Goal: Task Accomplishment & Management: Use online tool/utility

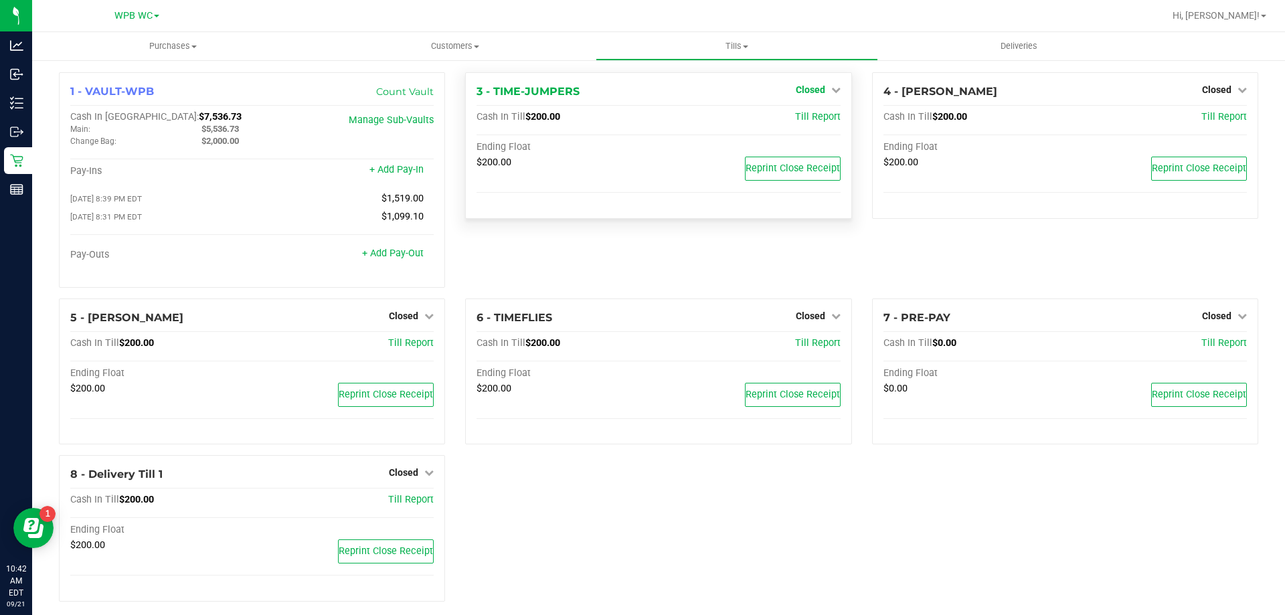
click at [822, 86] on link "Closed" at bounding box center [818, 89] width 45 height 11
click at [655, 250] on div "3 - TIME-JUMPERS Closed Open Till Cash In Till $200.00 Till Report Ending Float…" at bounding box center [658, 185] width 406 height 226
click at [395, 324] on div "Closed" at bounding box center [411, 316] width 45 height 16
click at [397, 321] on span "Closed" at bounding box center [403, 315] width 29 height 11
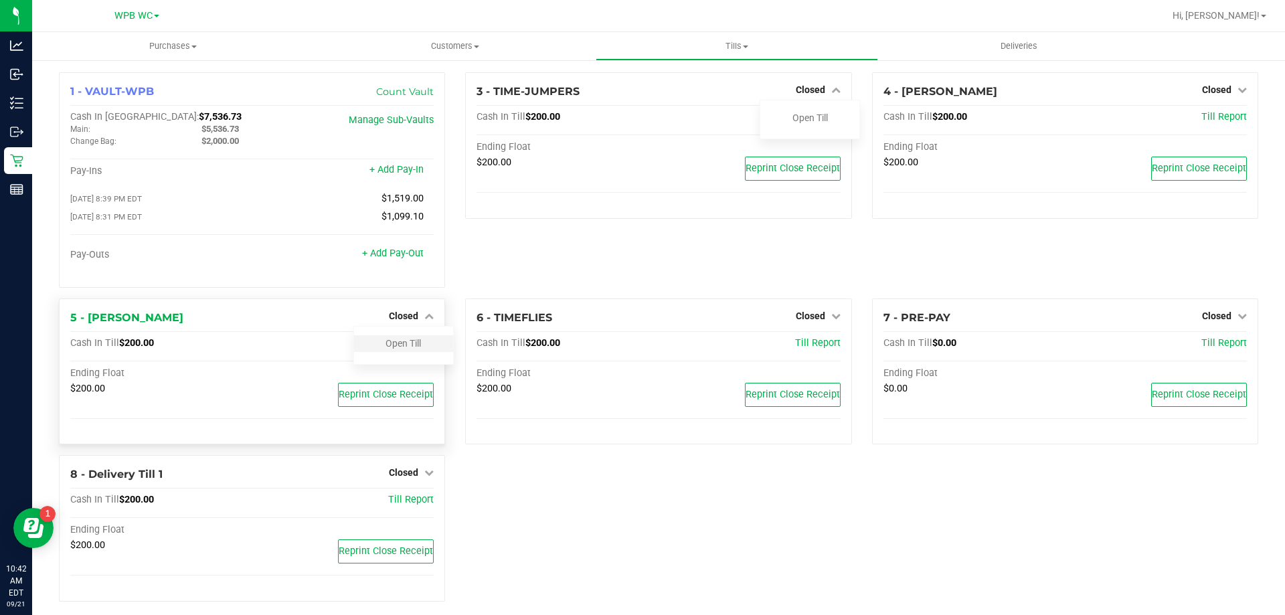
click at [401, 352] on div "Open Till" at bounding box center [403, 343] width 99 height 17
click at [401, 345] on link "Open Till" at bounding box center [402, 343] width 35 height 11
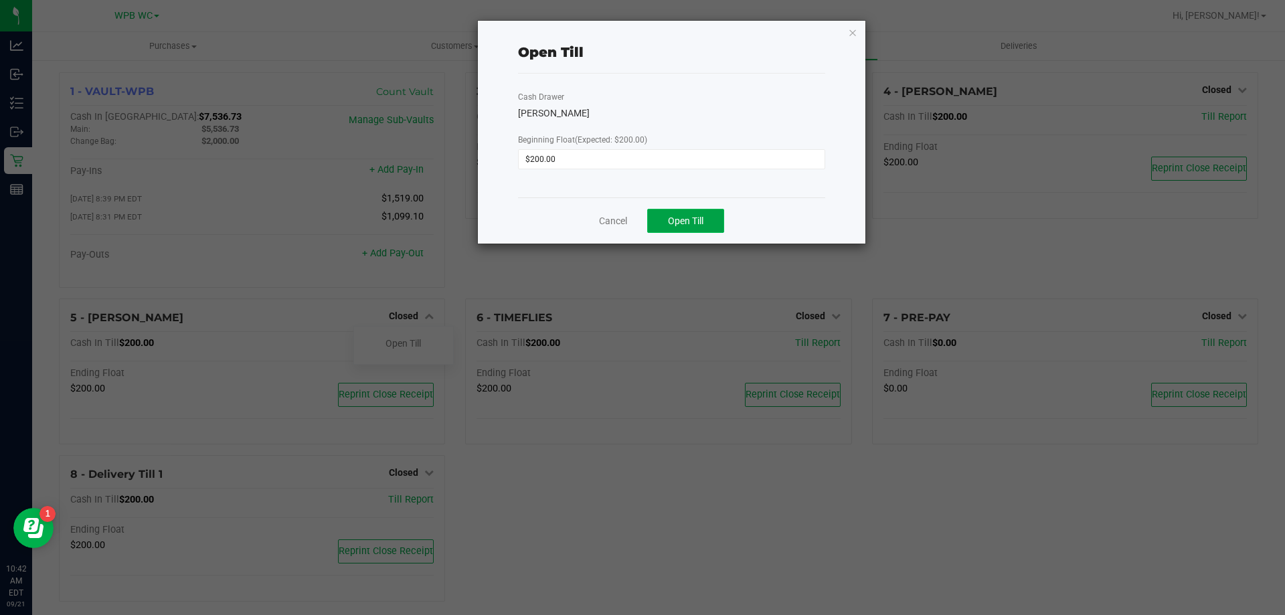
click at [697, 220] on span "Open Till" at bounding box center [685, 220] width 35 height 11
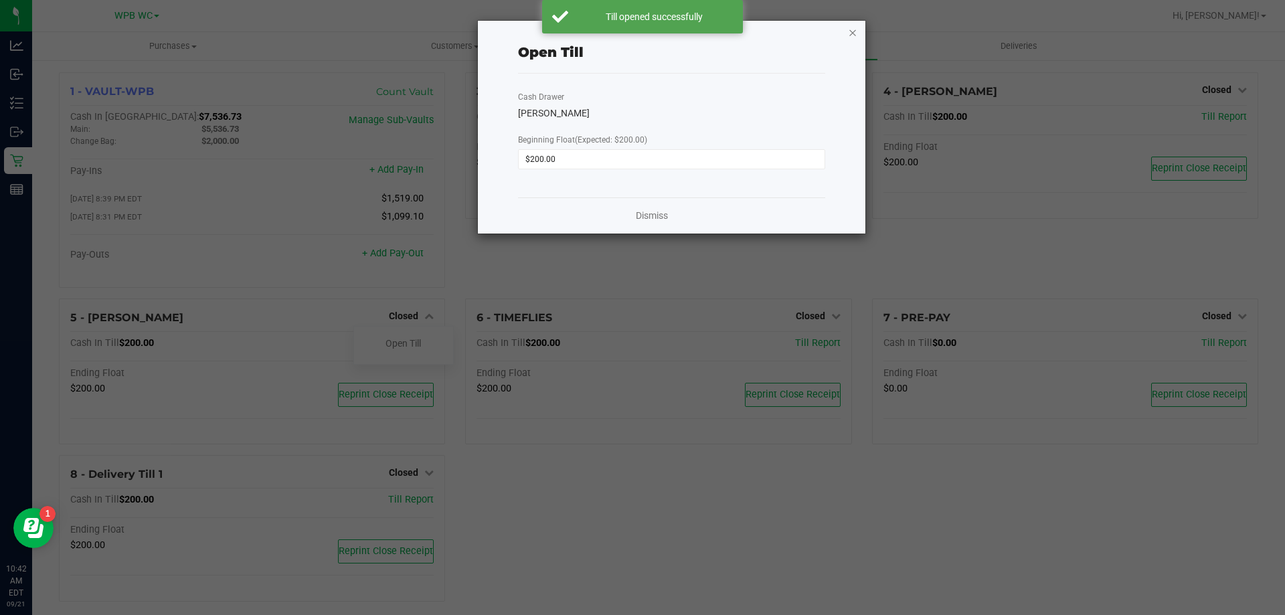
click at [852, 30] on icon "button" at bounding box center [852, 32] width 9 height 16
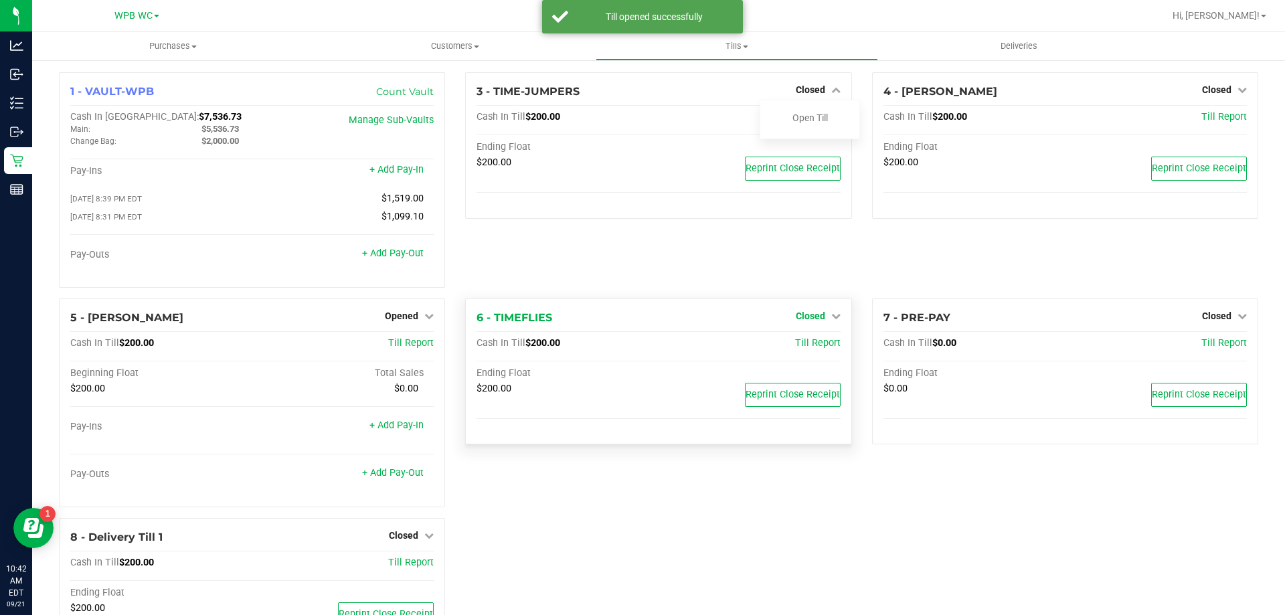
click at [831, 316] on icon at bounding box center [835, 315] width 9 height 9
click at [812, 346] on link "Open Till" at bounding box center [809, 343] width 35 height 11
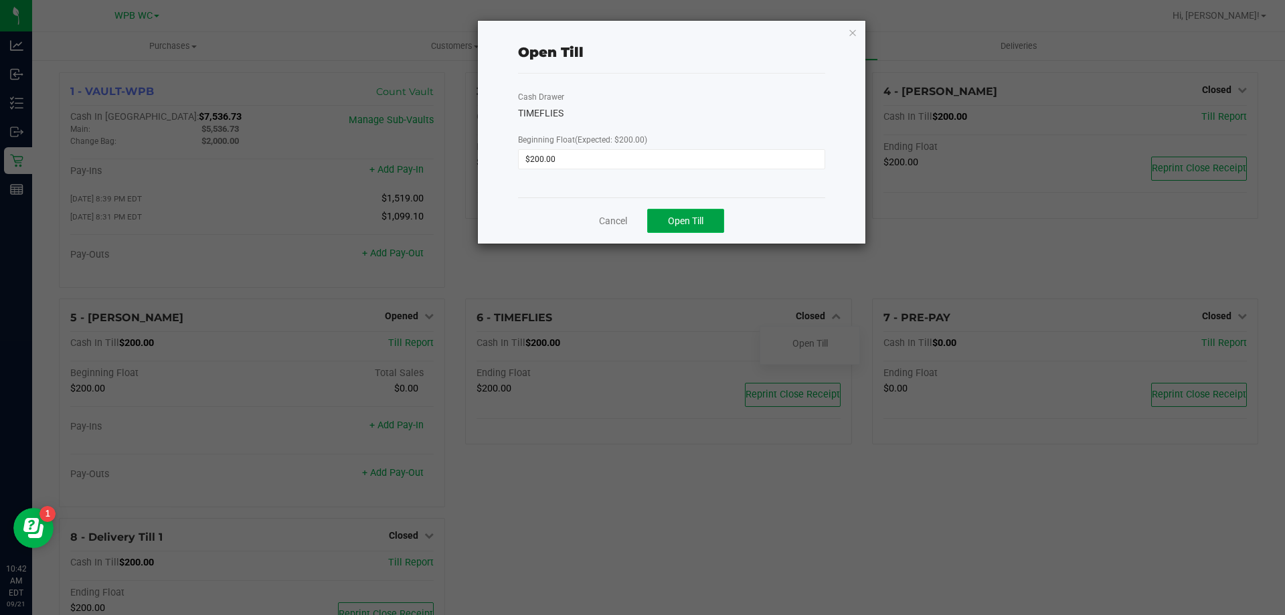
click at [686, 226] on span "Open Till" at bounding box center [685, 220] width 35 height 11
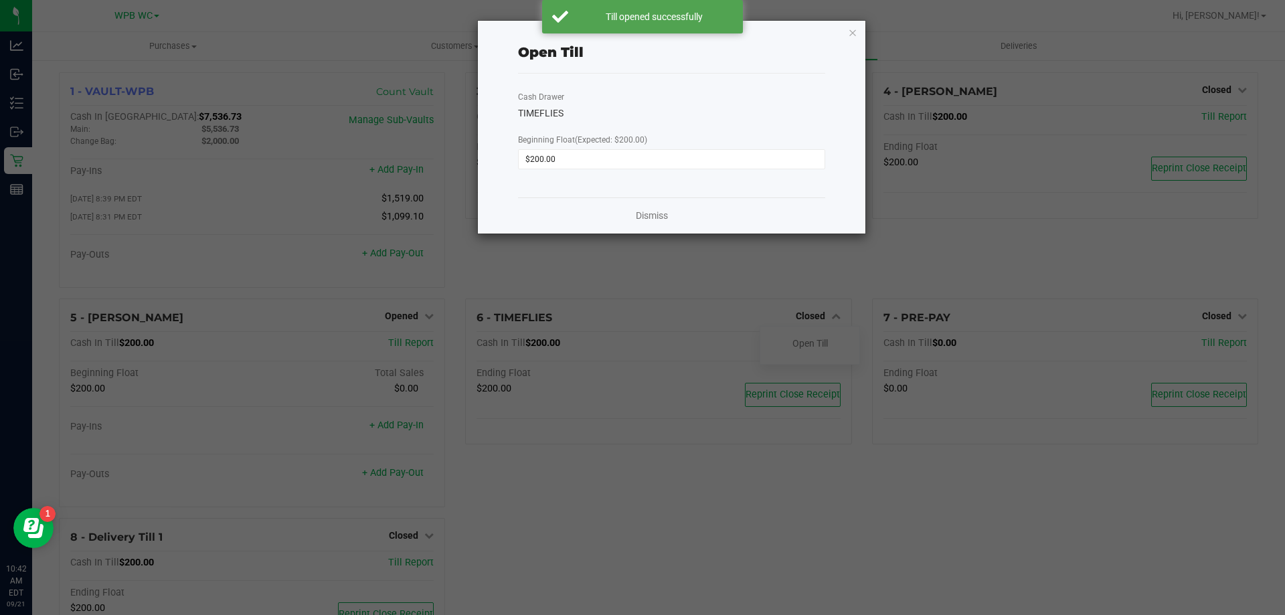
click at [653, 207] on div "Dismiss" at bounding box center [671, 215] width 307 height 36
click at [652, 215] on link "Dismiss" at bounding box center [652, 216] width 32 height 14
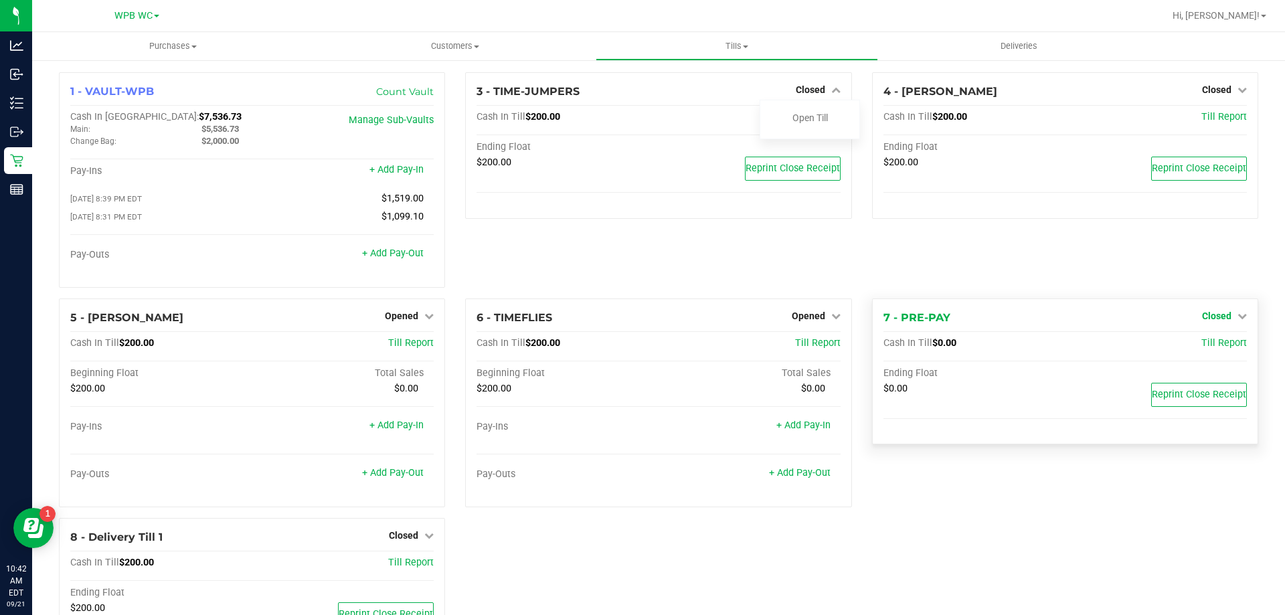
click at [1218, 321] on span "Closed" at bounding box center [1216, 315] width 29 height 11
click at [1213, 340] on div "Open Till" at bounding box center [1215, 343] width 99 height 17
click at [1214, 346] on link "Open Till" at bounding box center [1215, 343] width 35 height 11
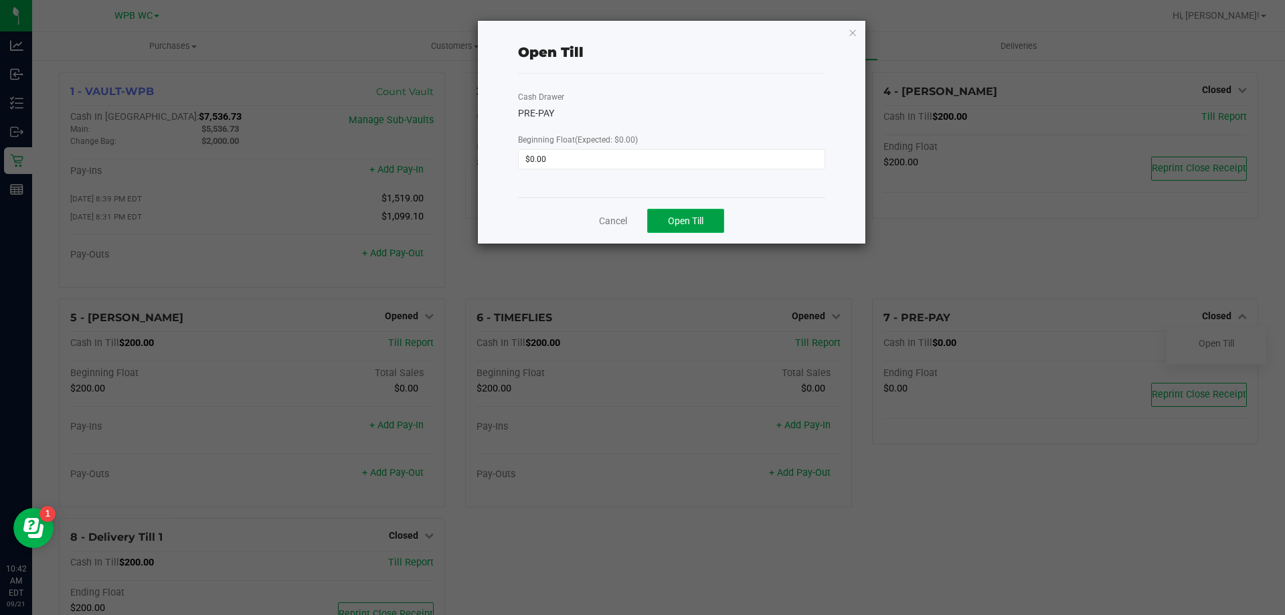
click at [696, 221] on span "Open Till" at bounding box center [685, 220] width 35 height 11
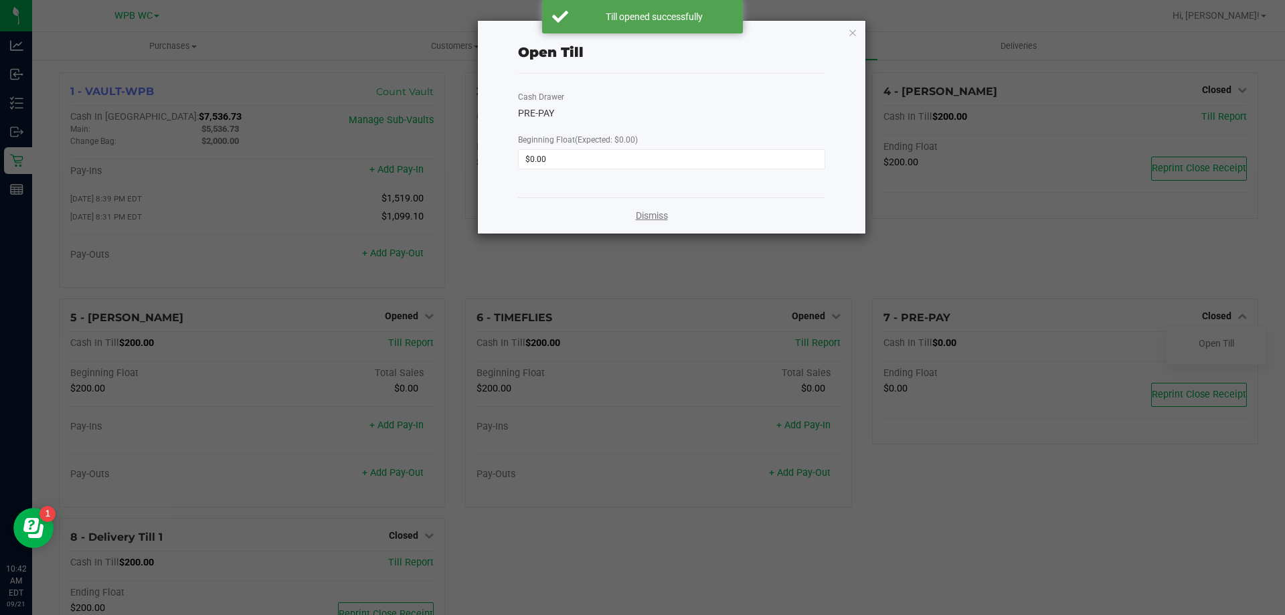
click at [657, 215] on link "Dismiss" at bounding box center [652, 216] width 32 height 14
